Goal: Information Seeking & Learning: Learn about a topic

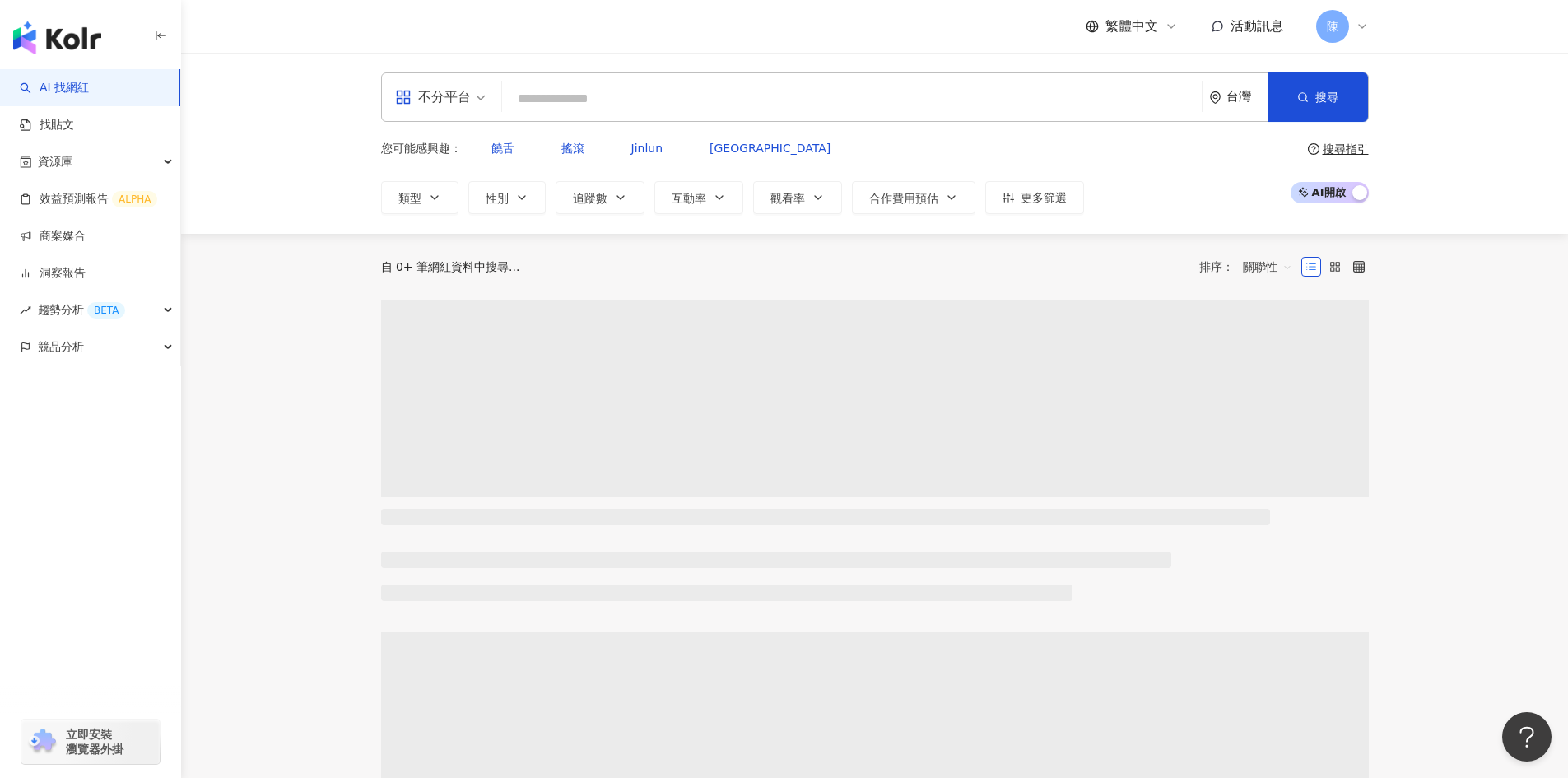
click at [788, 95] on input "search" at bounding box center [851, 99] width 686 height 31
paste input "**********"
type input "**********"
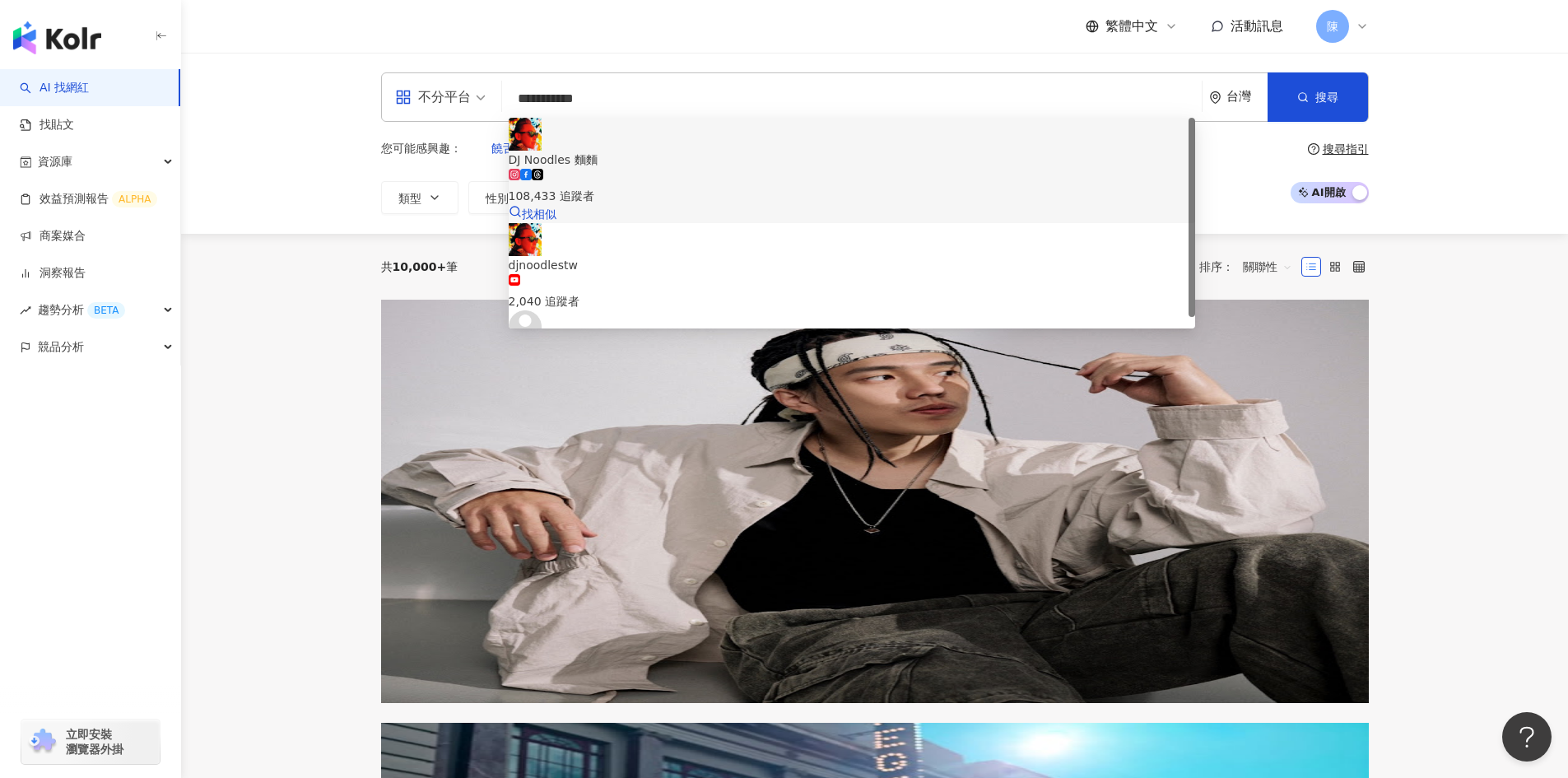
click at [600, 150] on div "DJ Noodles 麵麵" at bounding box center [851, 159] width 686 height 18
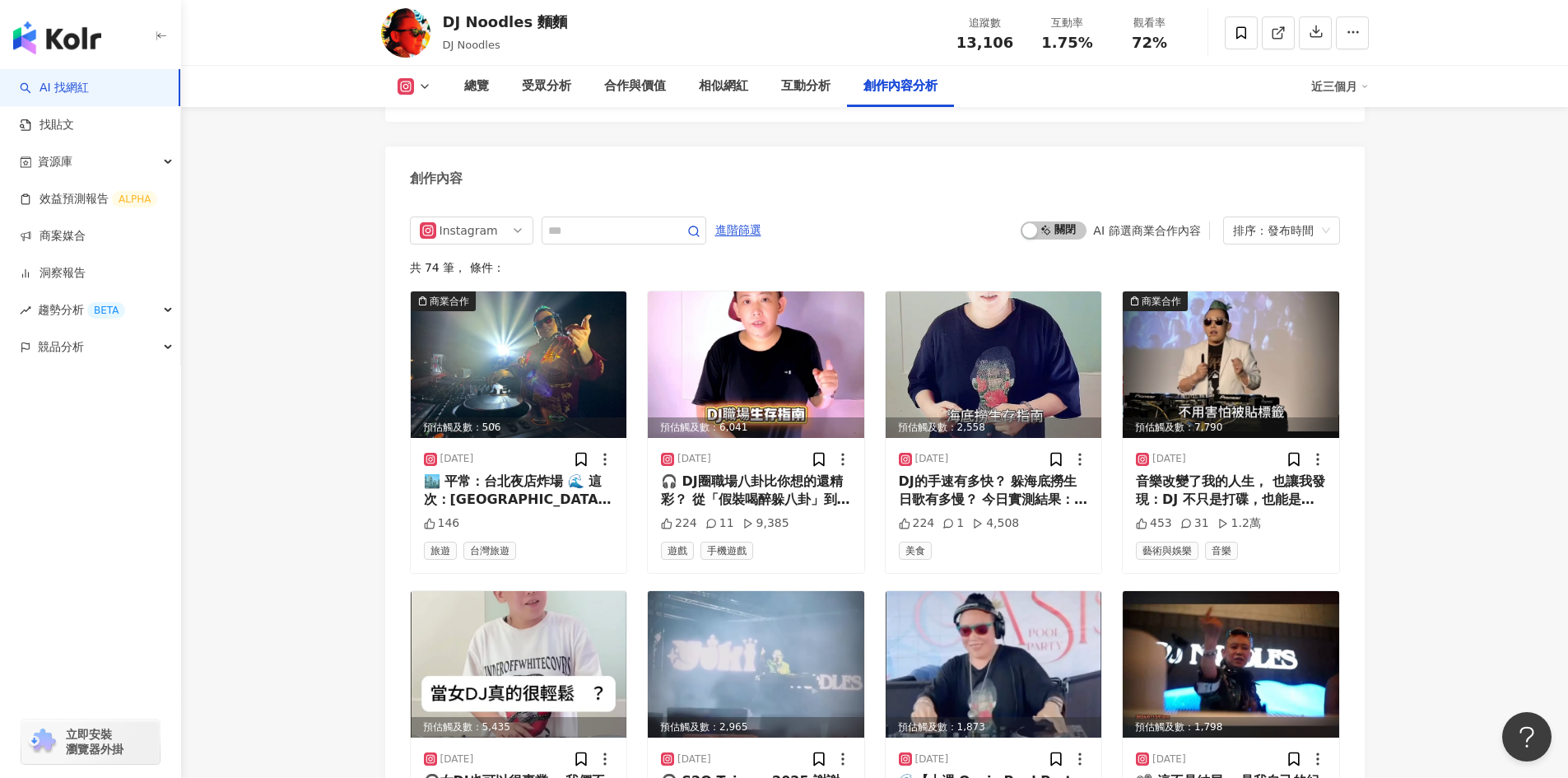
scroll to position [5106, 0]
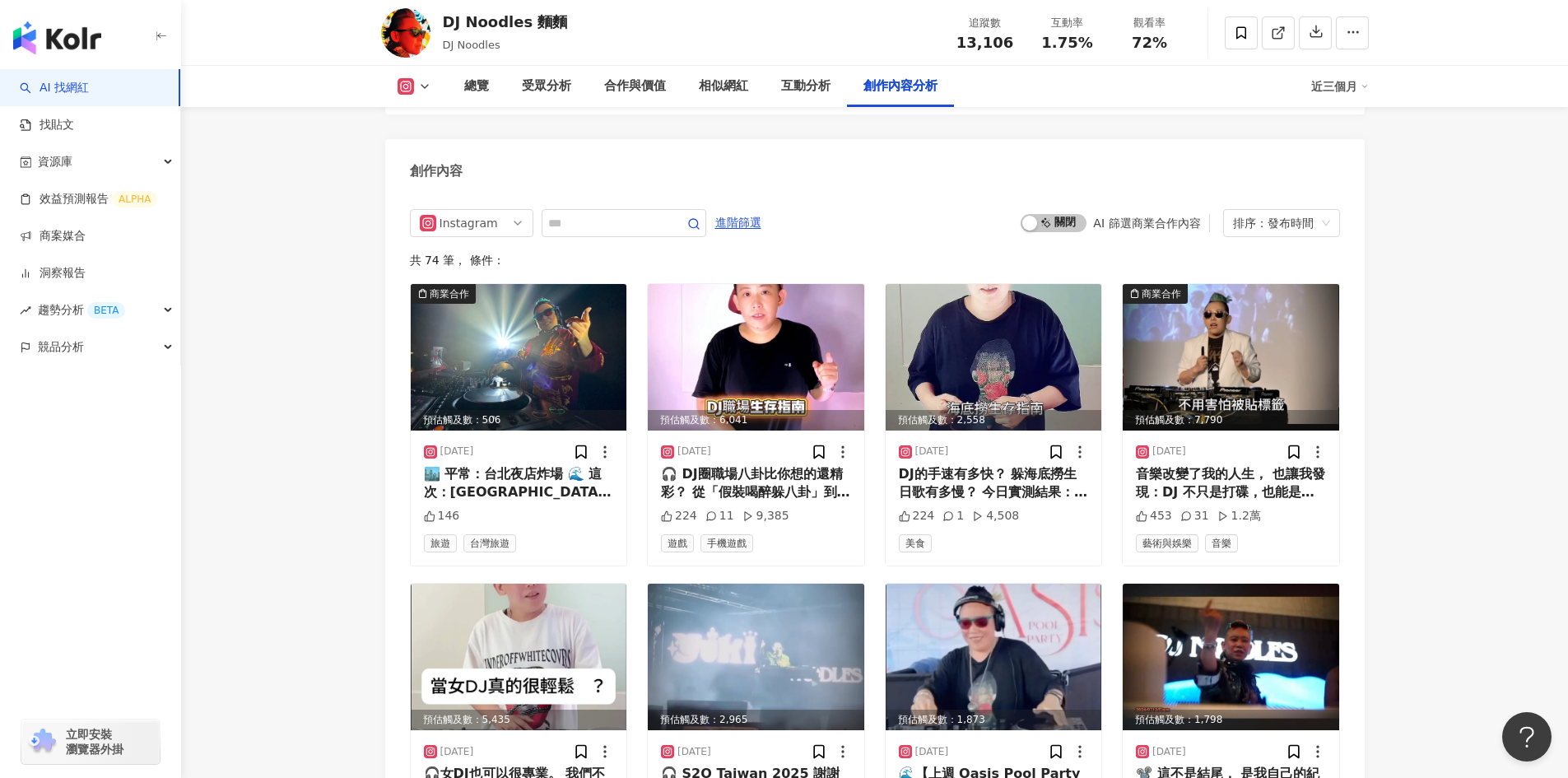
click at [411, 84] on icon at bounding box center [406, 86] width 17 height 17
click at [419, 153] on button "Facebook" at bounding box center [440, 154] width 99 height 23
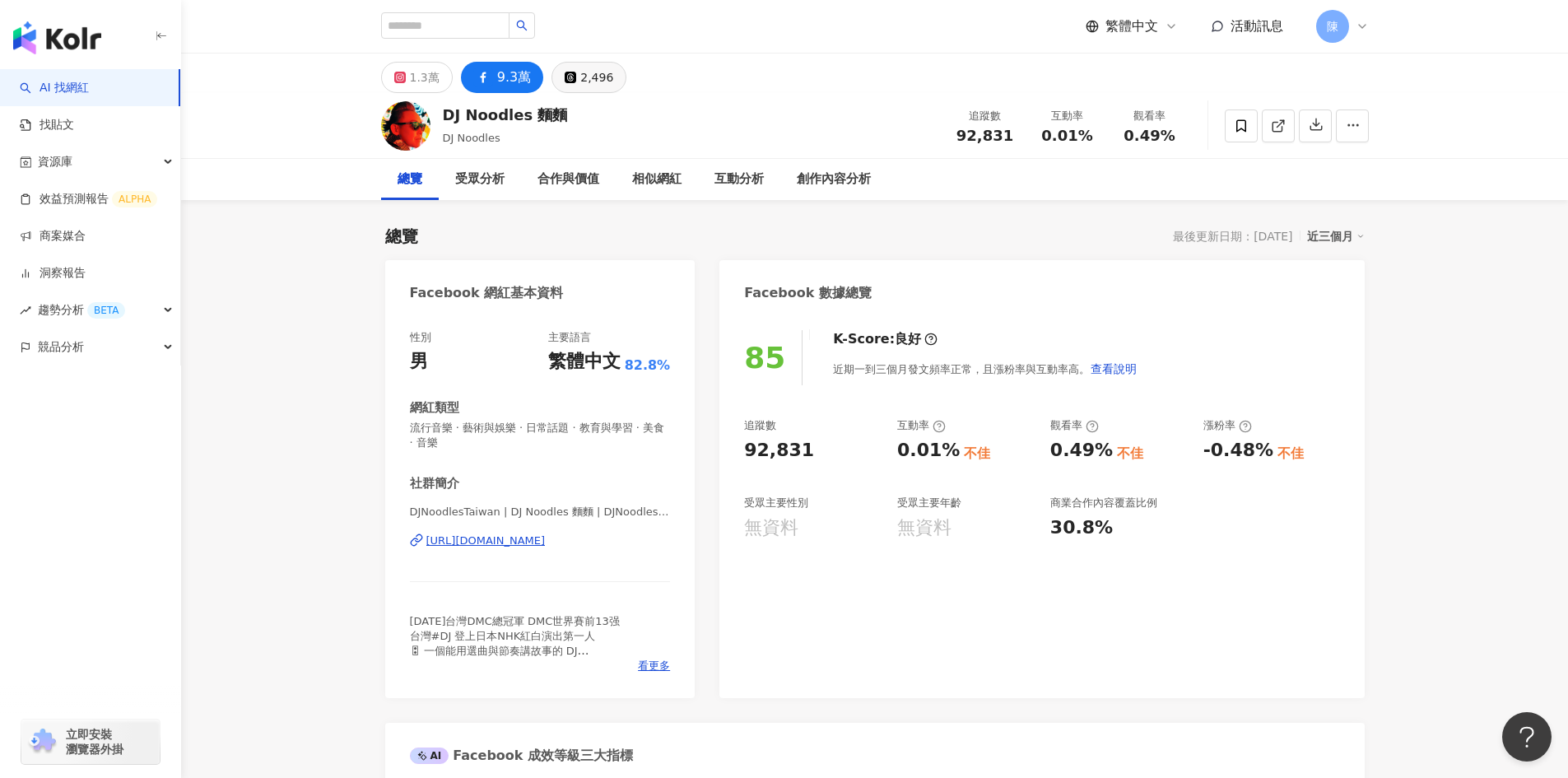
click at [572, 72] on button "2,496" at bounding box center [589, 78] width 75 height 31
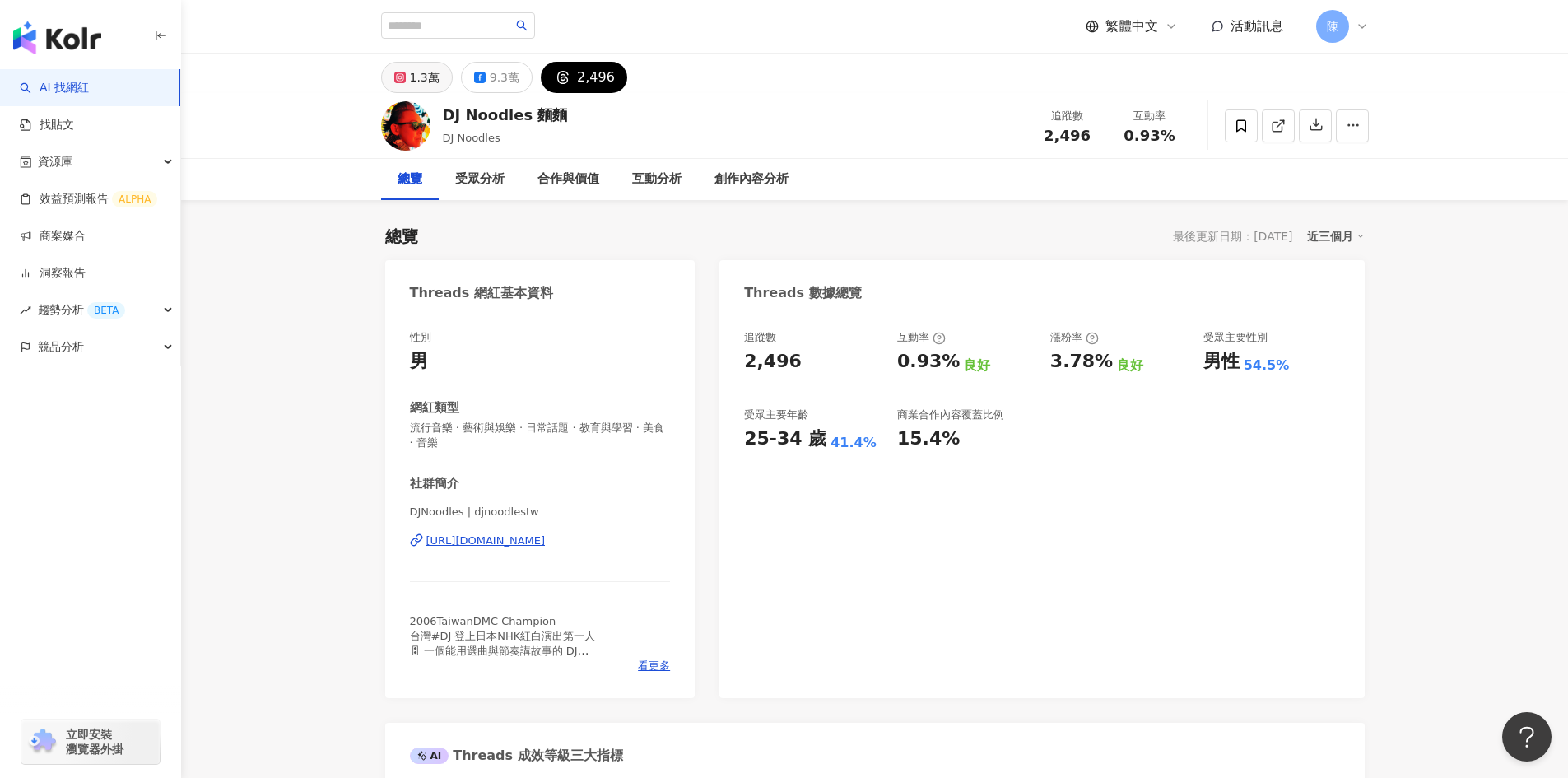
click at [415, 82] on div "1.3萬" at bounding box center [425, 77] width 29 height 23
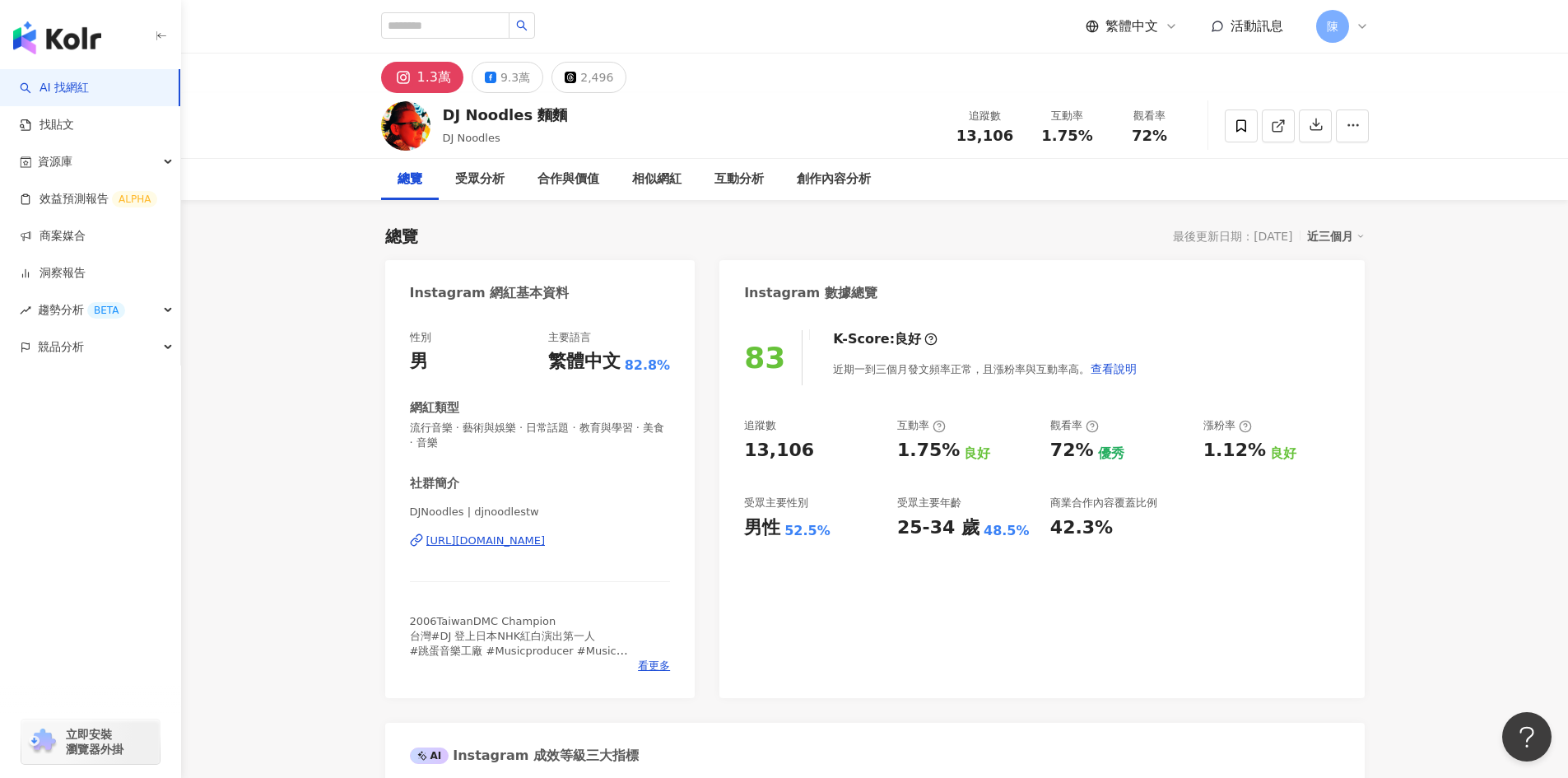
click at [1347, 232] on div "近三個月" at bounding box center [1335, 237] width 58 height 22
click at [1356, 308] on link "近六個月" at bounding box center [1343, 303] width 46 height 18
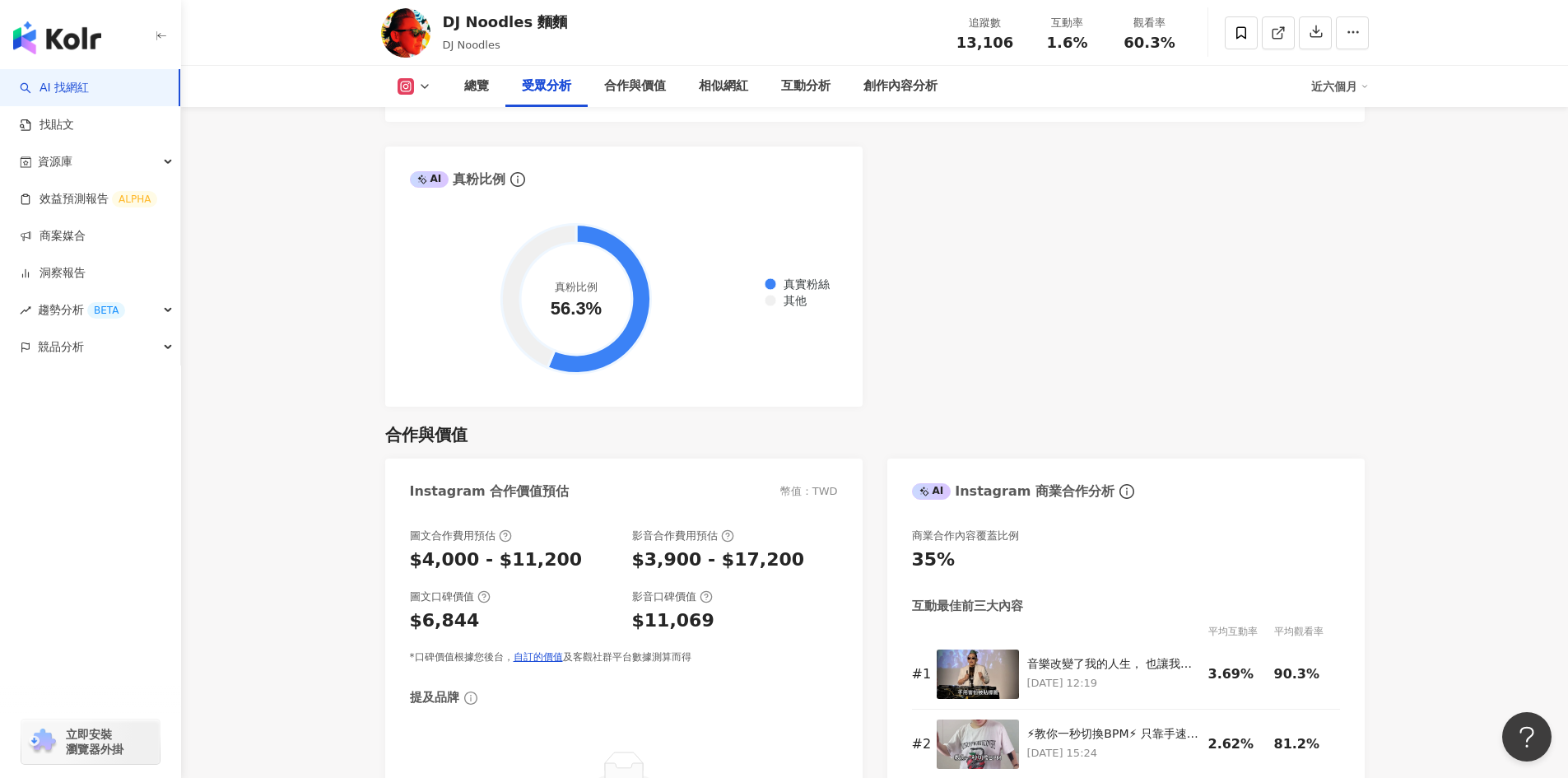
scroll to position [1730, 0]
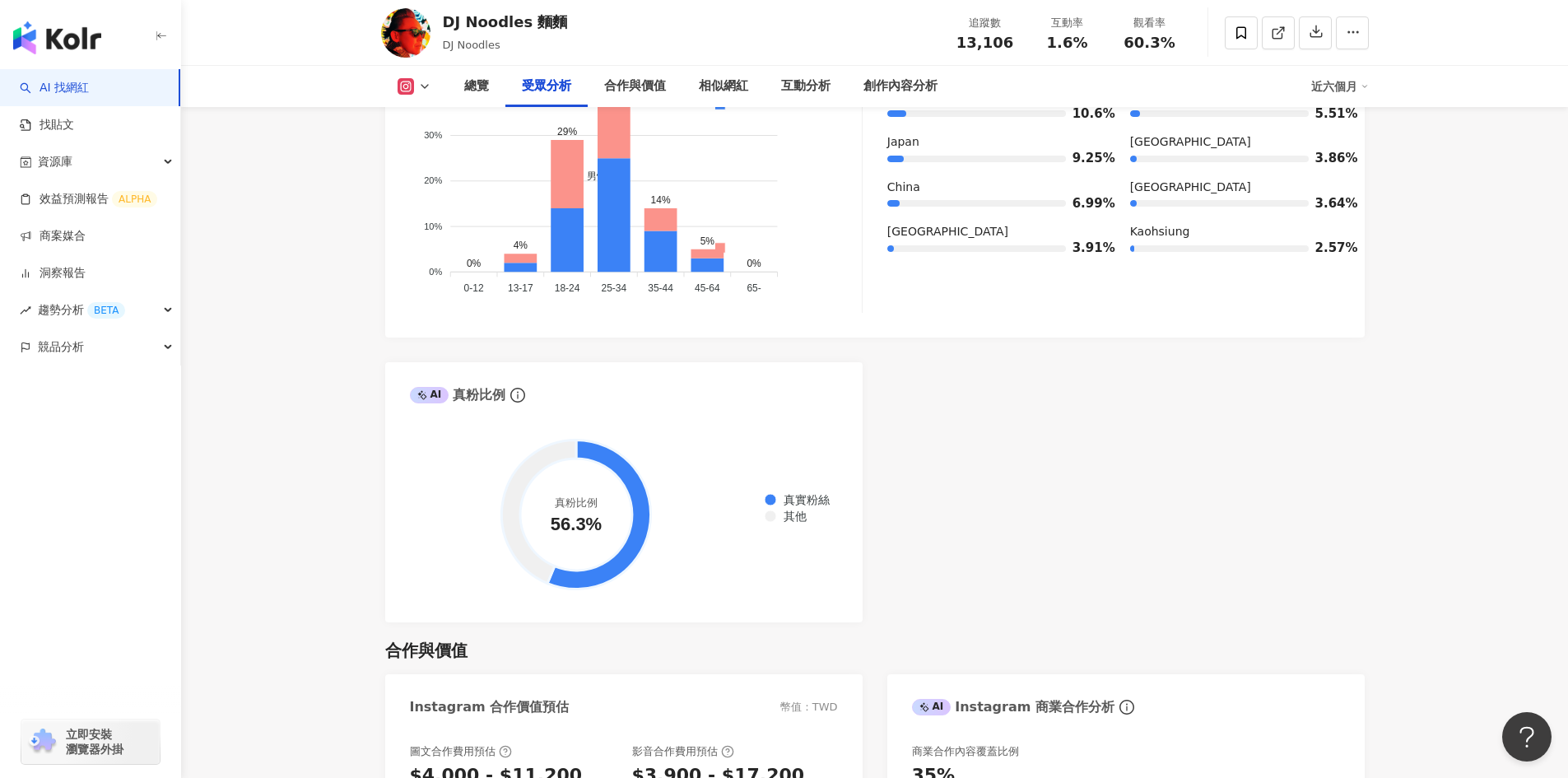
click at [953, 563] on div "AI Instagram 受眾樣貌分析 受眾主要性別 男性 52.5% 受眾主要年齡 25-34 歲 48.5% 受眾年齡及性別分布 男性 女性 50% 50…" at bounding box center [875, 237] width 980 height 772
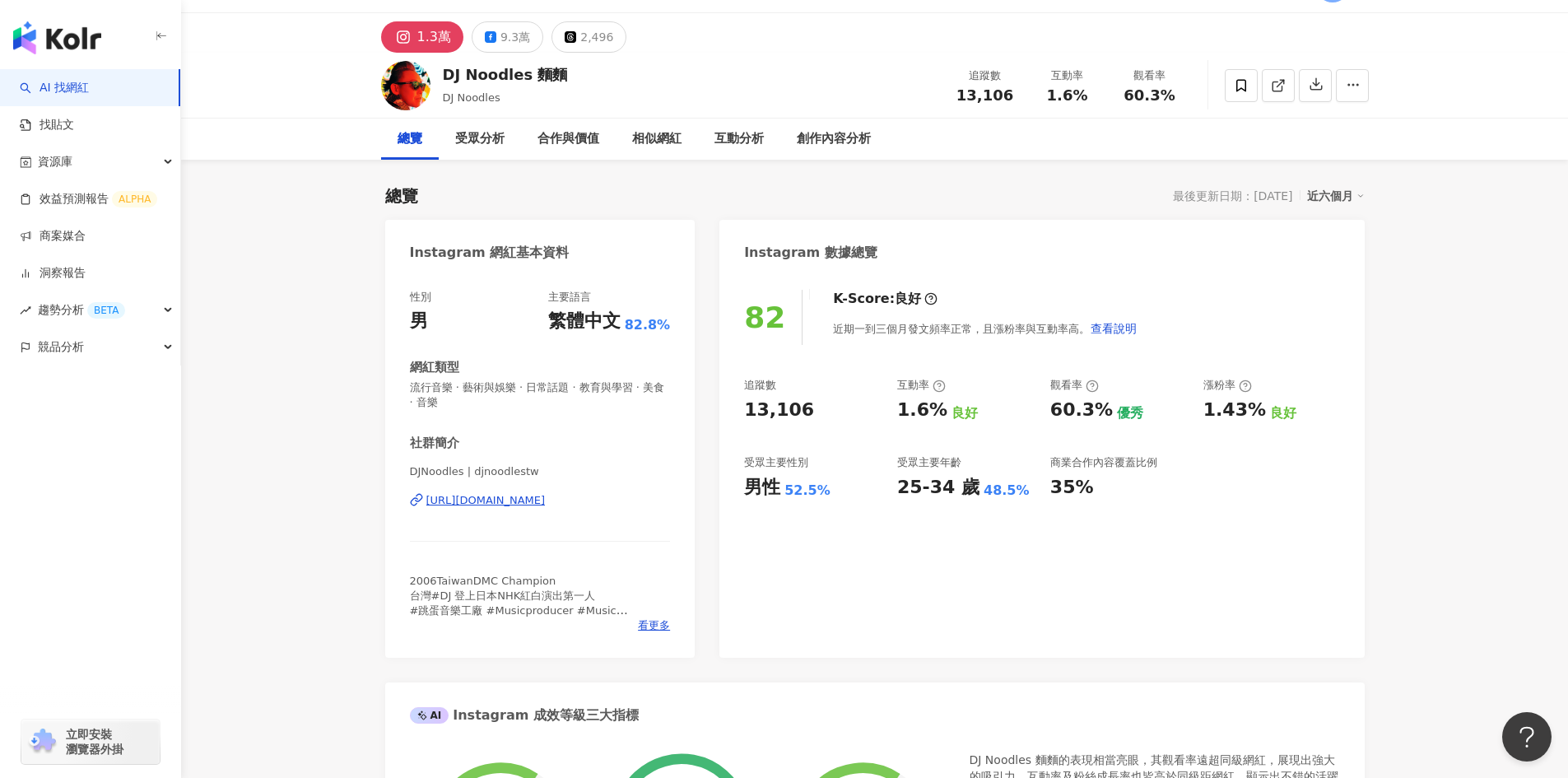
scroll to position [0, 0]
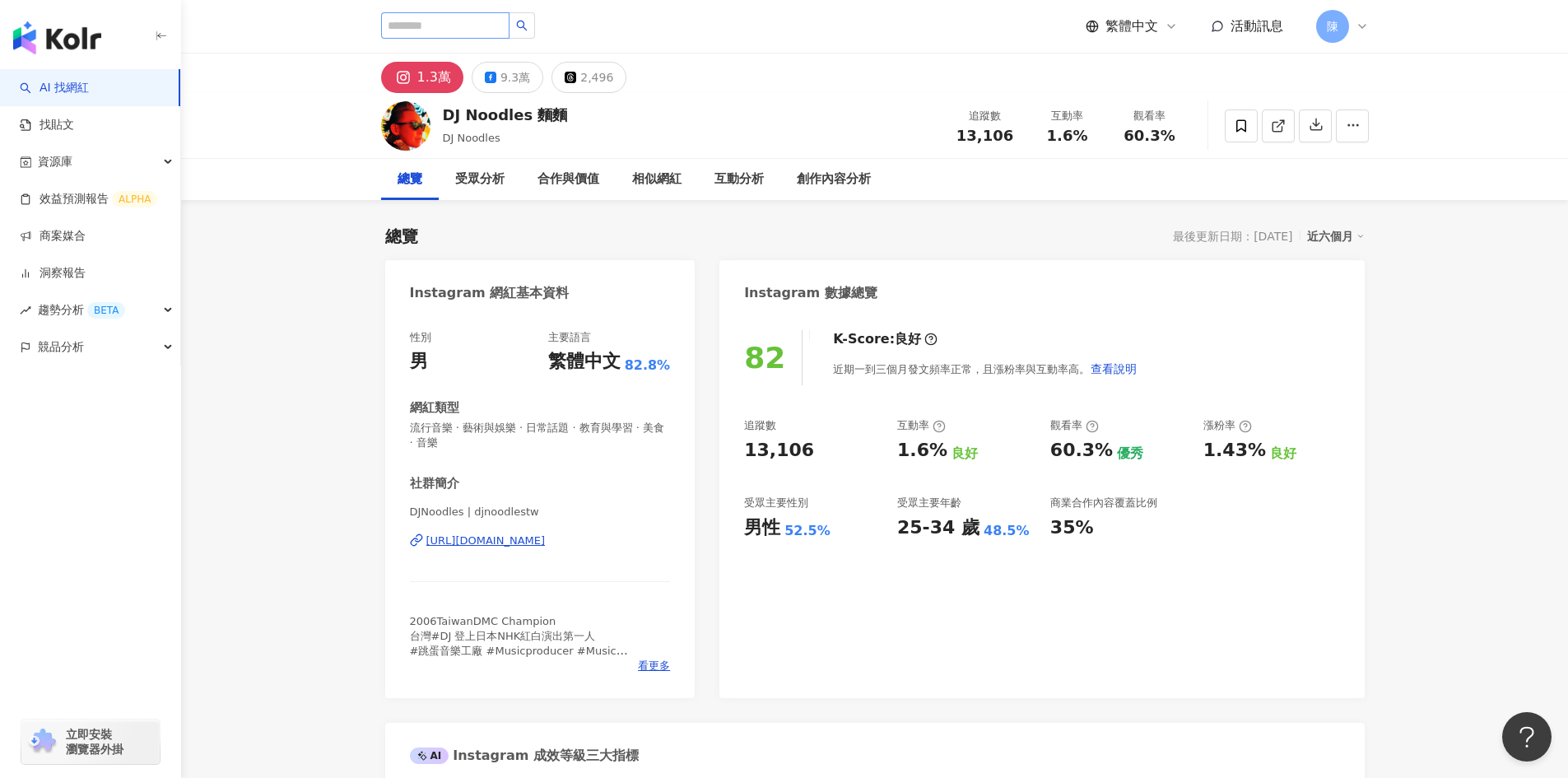
click at [497, 78] on button "9.3萬" at bounding box center [507, 78] width 72 height 31
